Goal: Task Accomplishment & Management: Manage account settings

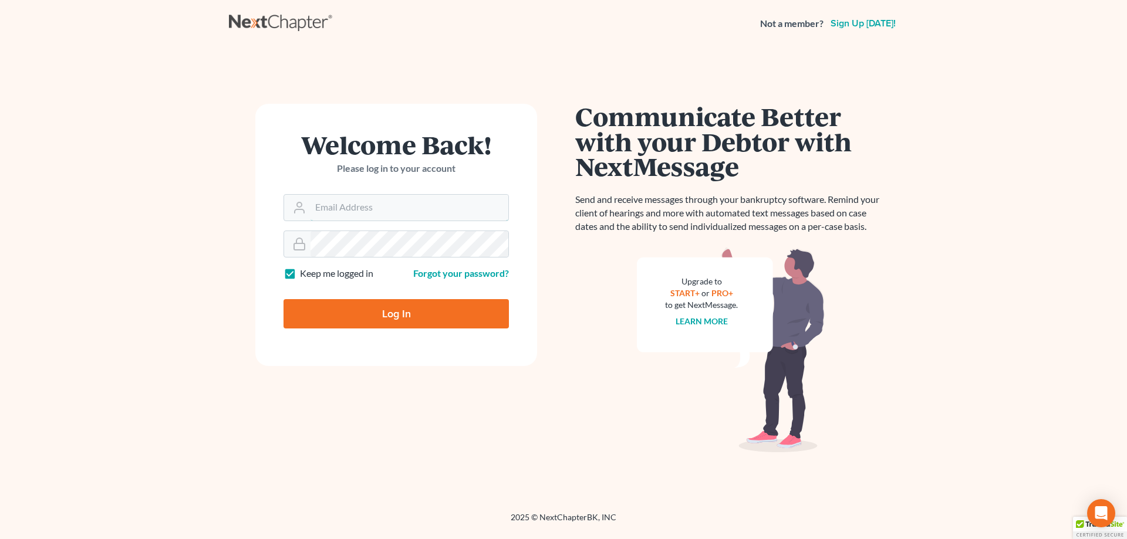
type input "[EMAIL_ADDRESS][DOMAIN_NAME]"
click at [373, 326] on input "Log In" at bounding box center [395, 313] width 225 height 29
type input "Thinking..."
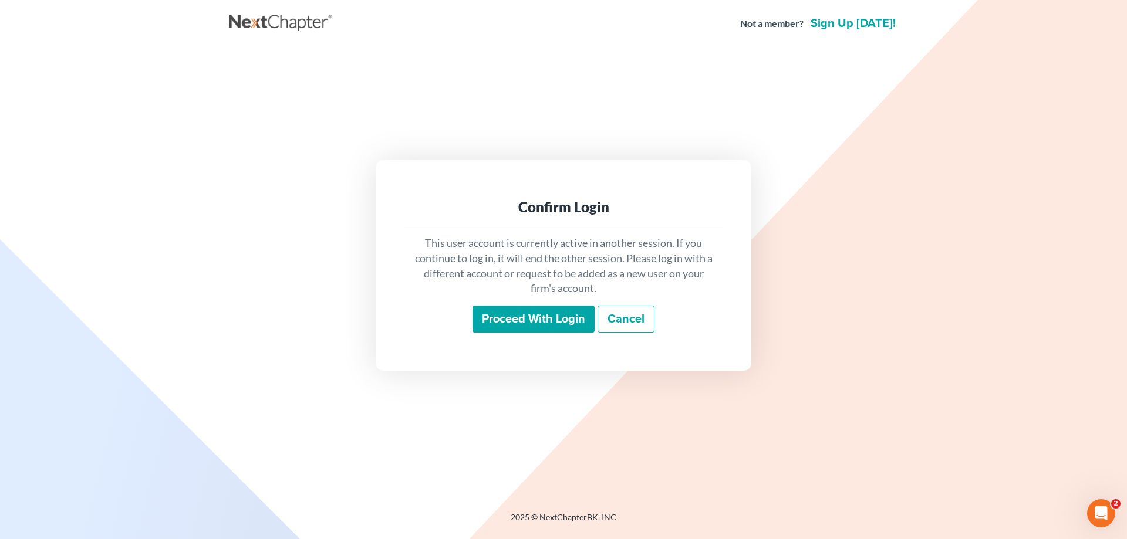
click at [511, 350] on div "Confirm Login This user account is currently active in another session. If you …" at bounding box center [564, 265] width 376 height 210
click at [516, 330] on input "Proceed with login" at bounding box center [533, 319] width 122 height 27
